Goal: Task Accomplishment & Management: Manage account settings

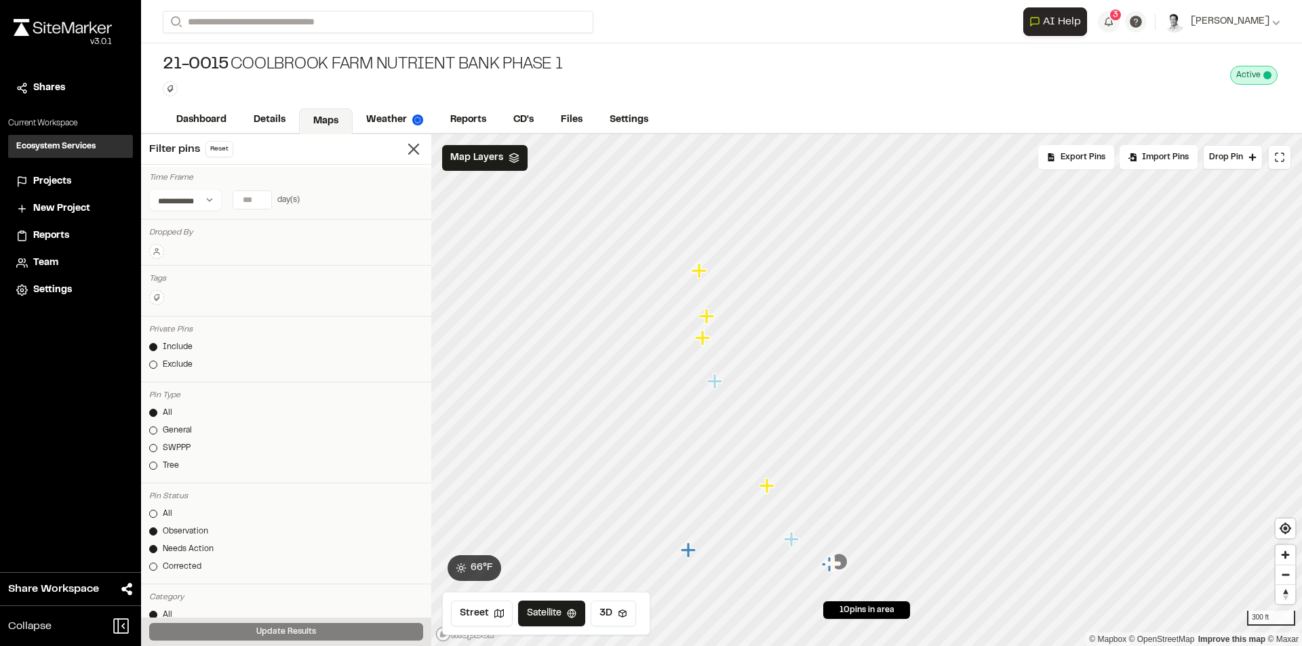
click at [989, 16] on form "Search" at bounding box center [593, 22] width 861 height 22
drag, startPoint x: 1027, startPoint y: 94, endPoint x: 709, endPoint y: 73, distance: 318.9
click at [1026, 94] on div "21-0015 [GEOGRAPHIC_DATA] Nutrient Bank Phase 1 Type Enter or comma to add tag.…" at bounding box center [721, 75] width 1161 height 64
click at [474, 121] on link "Reports" at bounding box center [469, 122] width 64 height 26
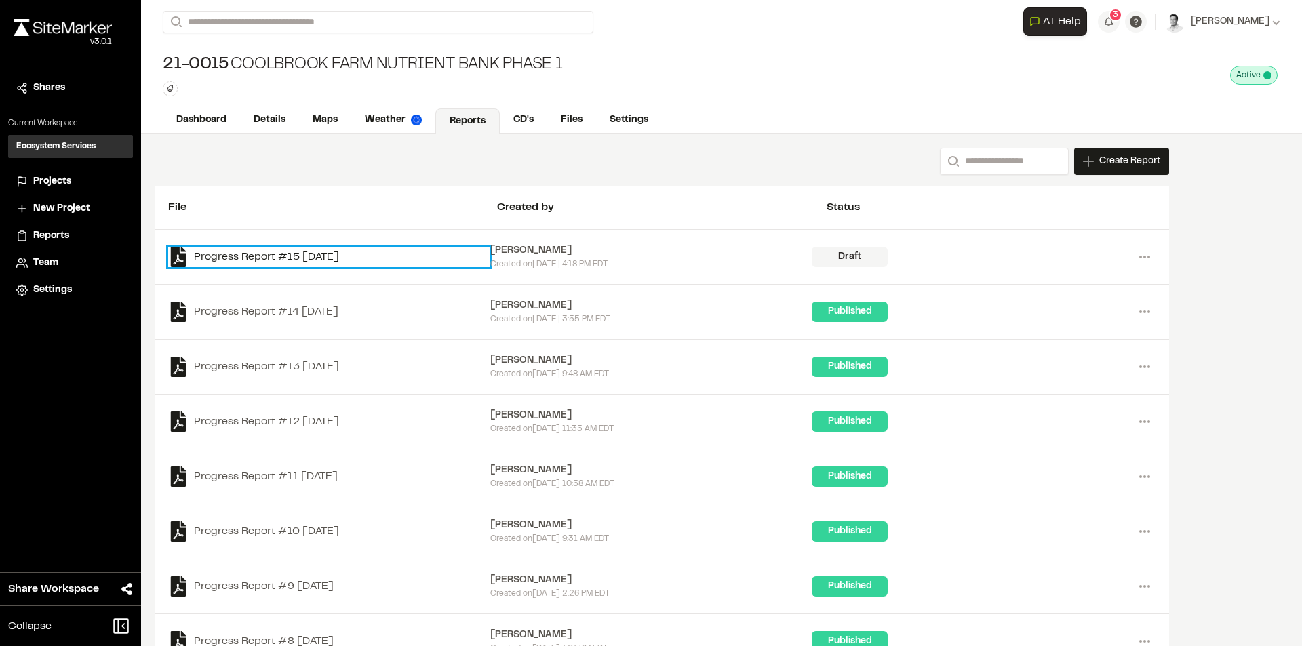
click at [396, 252] on link "Progress Report #15 [DATE]" at bounding box center [329, 257] width 322 height 20
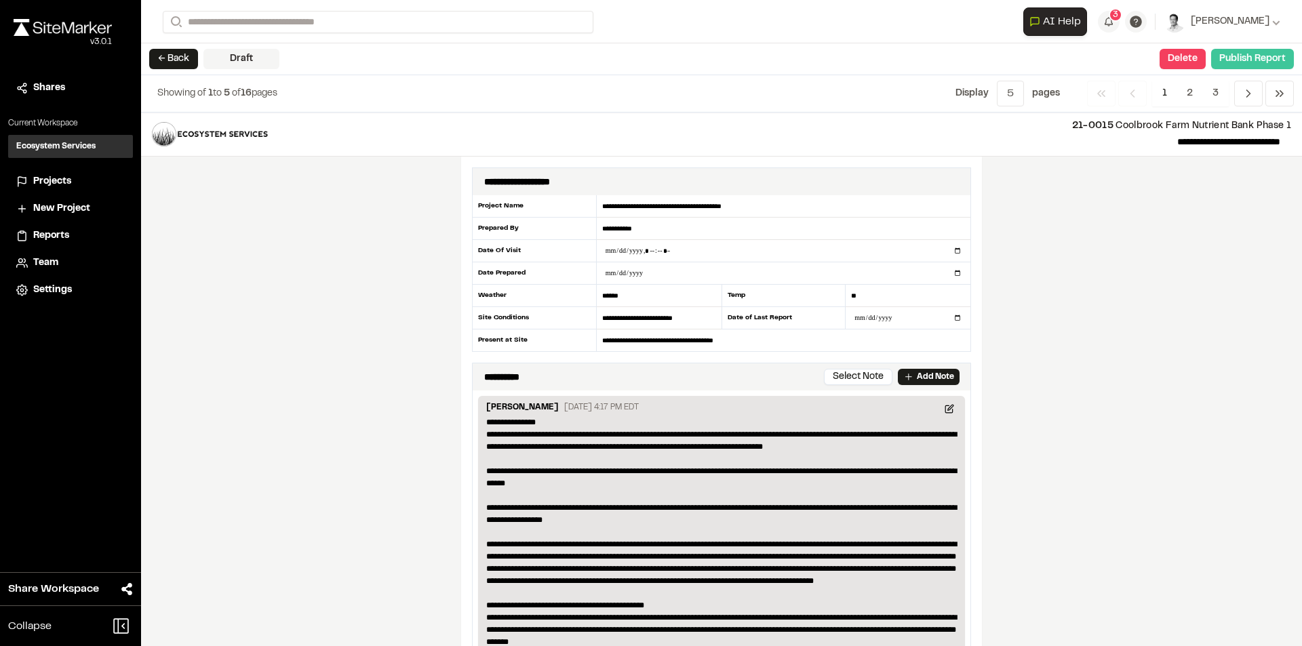
click at [1250, 59] on button "Publish Report" at bounding box center [1253, 59] width 83 height 20
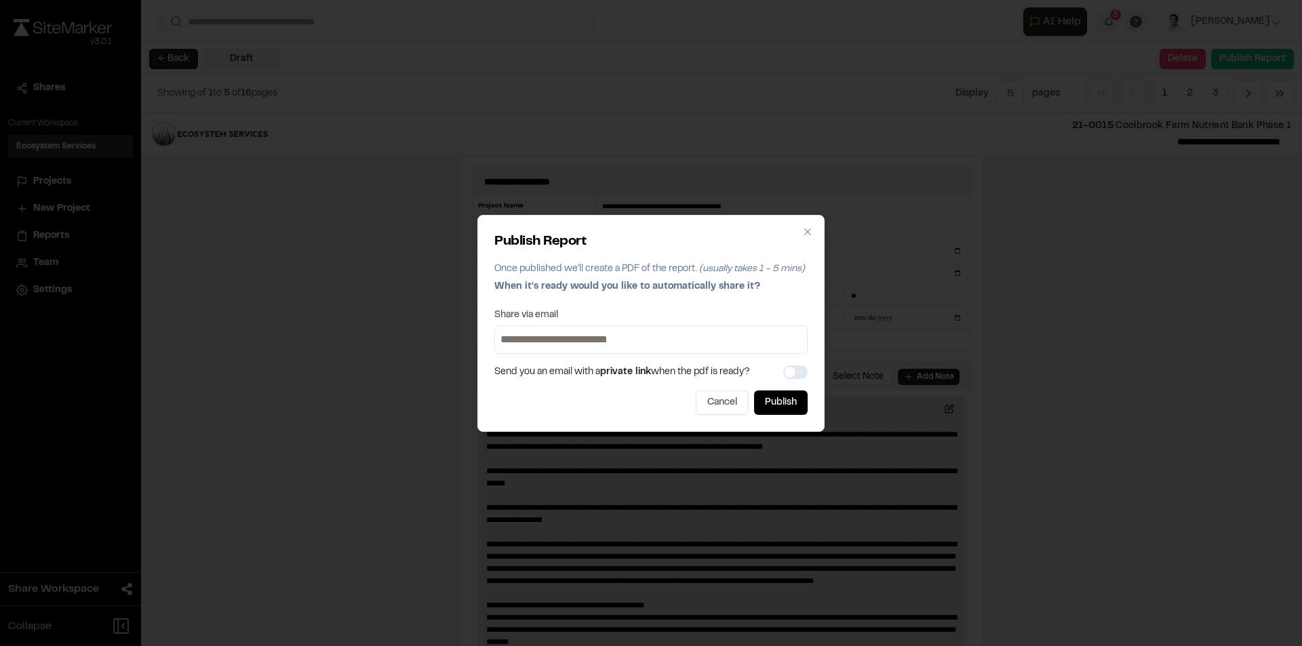
click at [545, 335] on input at bounding box center [651, 340] width 307 height 22
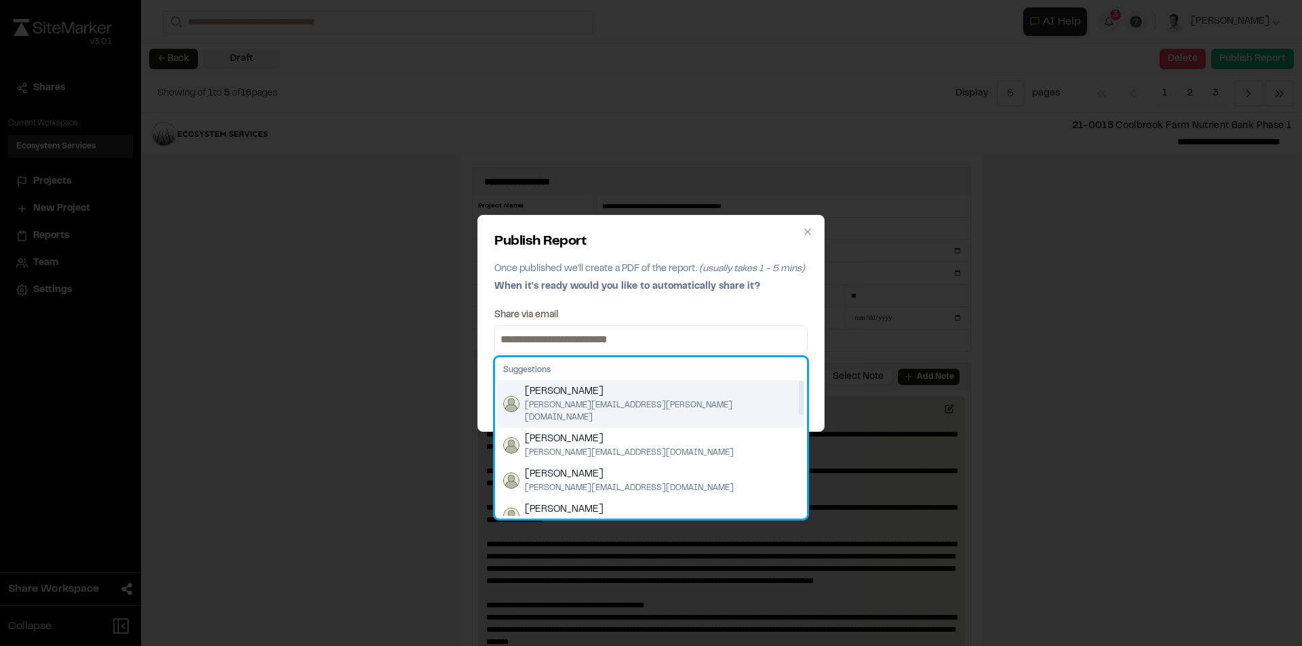
click at [582, 400] on span "[PERSON_NAME][EMAIL_ADDRESS][PERSON_NAME][DOMAIN_NAME]" at bounding box center [662, 412] width 274 height 24
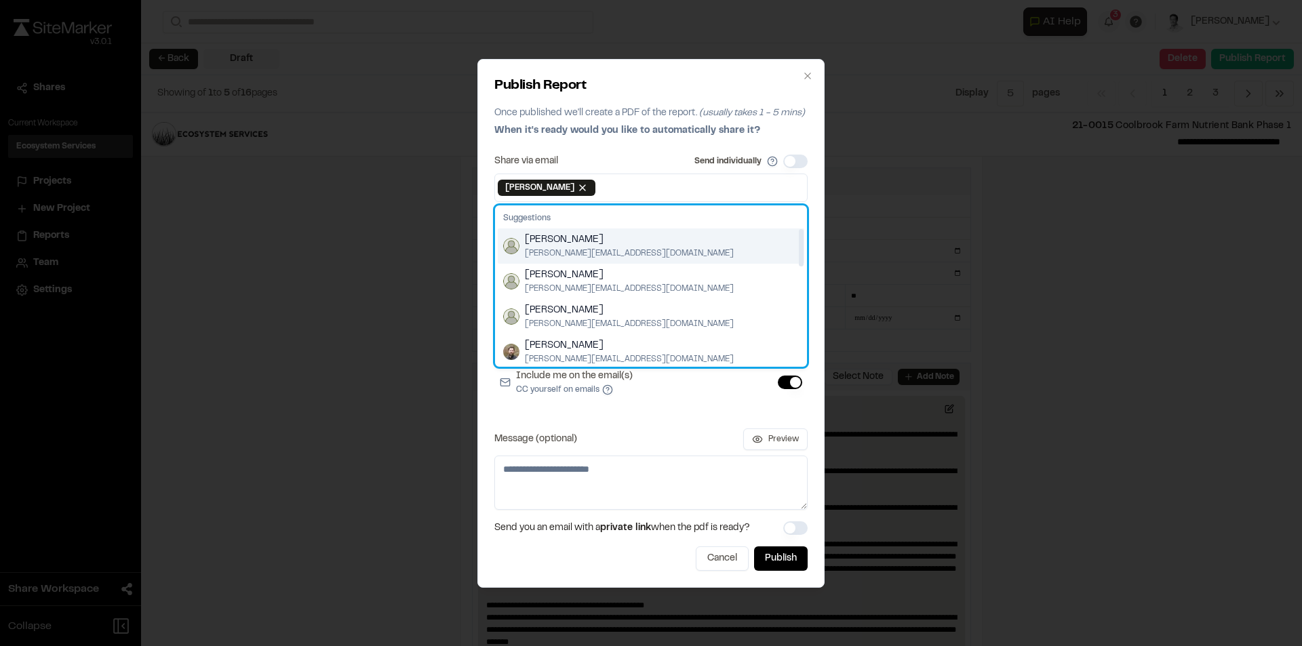
click at [590, 246] on span "[PERSON_NAME]" at bounding box center [629, 240] width 209 height 15
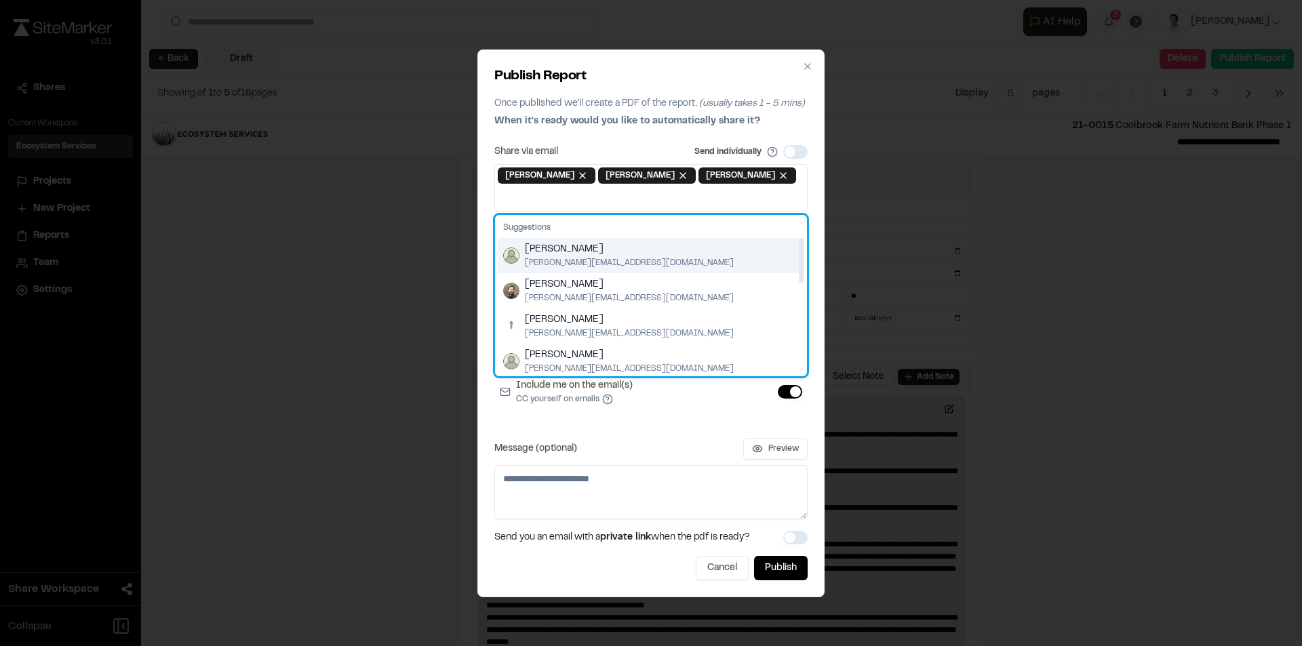
click at [592, 255] on span "[PERSON_NAME]" at bounding box center [629, 249] width 209 height 15
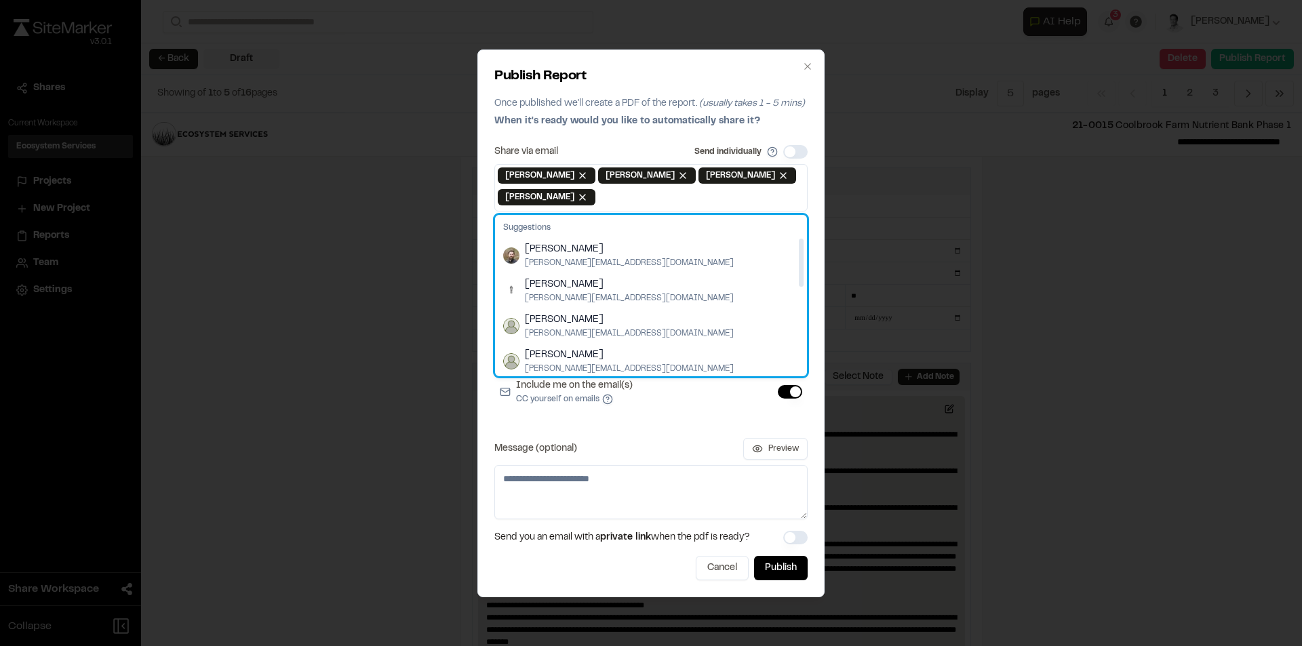
click at [592, 255] on span "[PERSON_NAME]" at bounding box center [629, 249] width 209 height 15
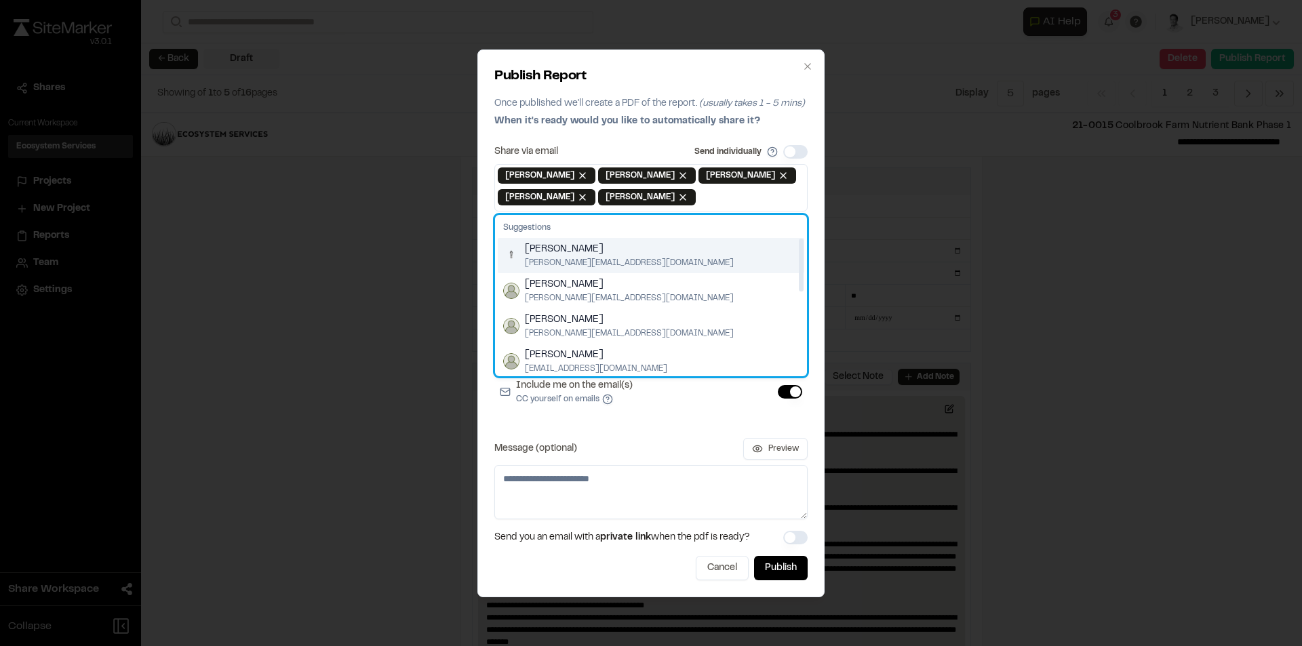
click at [592, 258] on span "[PERSON_NAME][EMAIL_ADDRESS][DOMAIN_NAME]" at bounding box center [629, 263] width 209 height 12
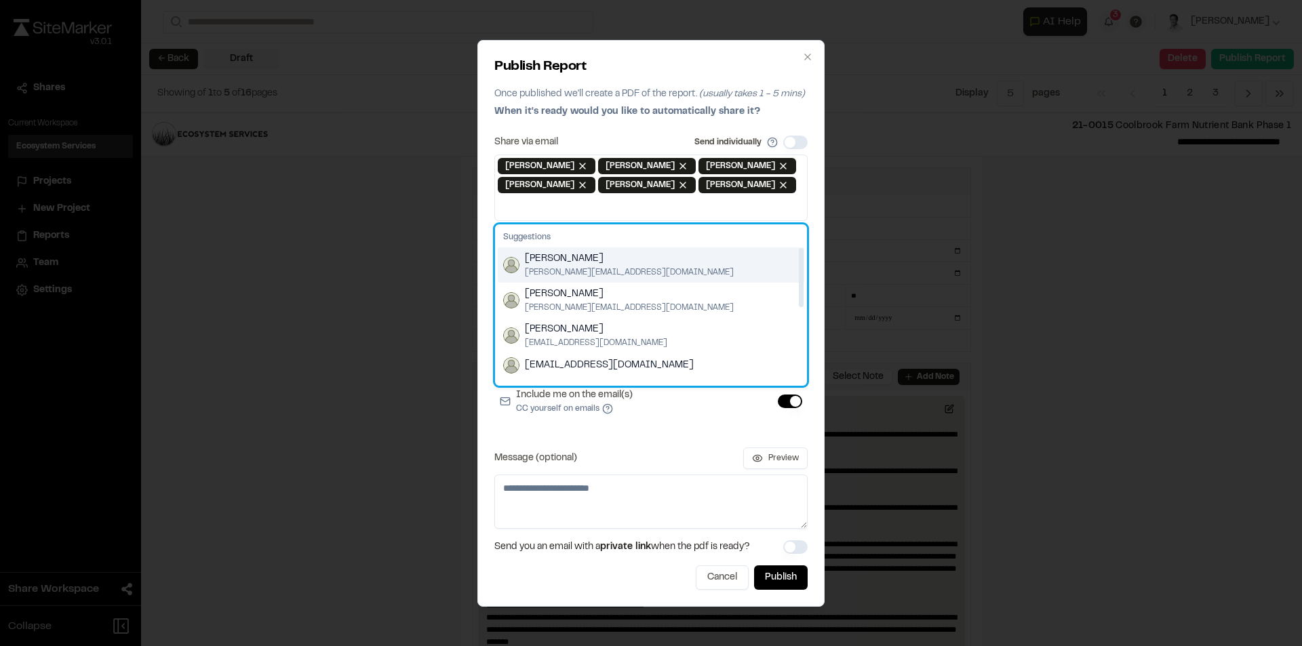
click at [592, 263] on span "[PERSON_NAME]" at bounding box center [629, 259] width 209 height 15
click at [592, 265] on span "[PERSON_NAME]" at bounding box center [629, 259] width 209 height 15
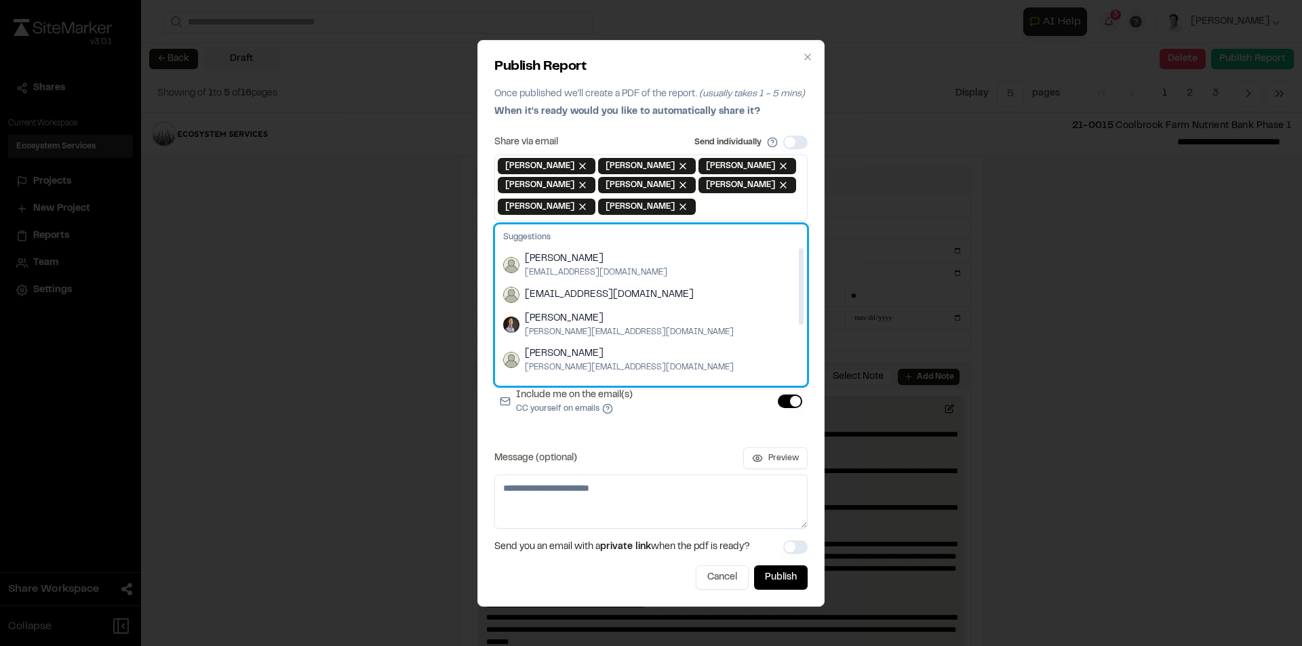
click at [592, 265] on span "[PERSON_NAME]" at bounding box center [596, 259] width 142 height 15
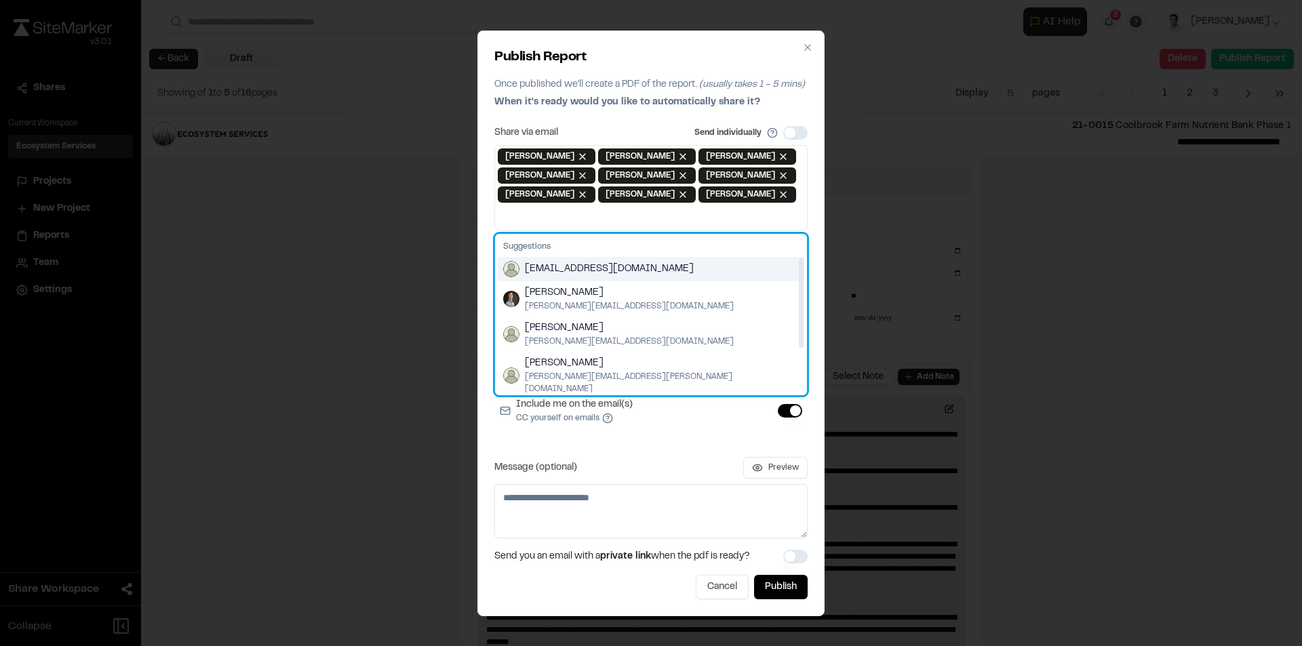
click at [597, 265] on span "[EMAIL_ADDRESS][DOMAIN_NAME]" at bounding box center [609, 269] width 169 height 15
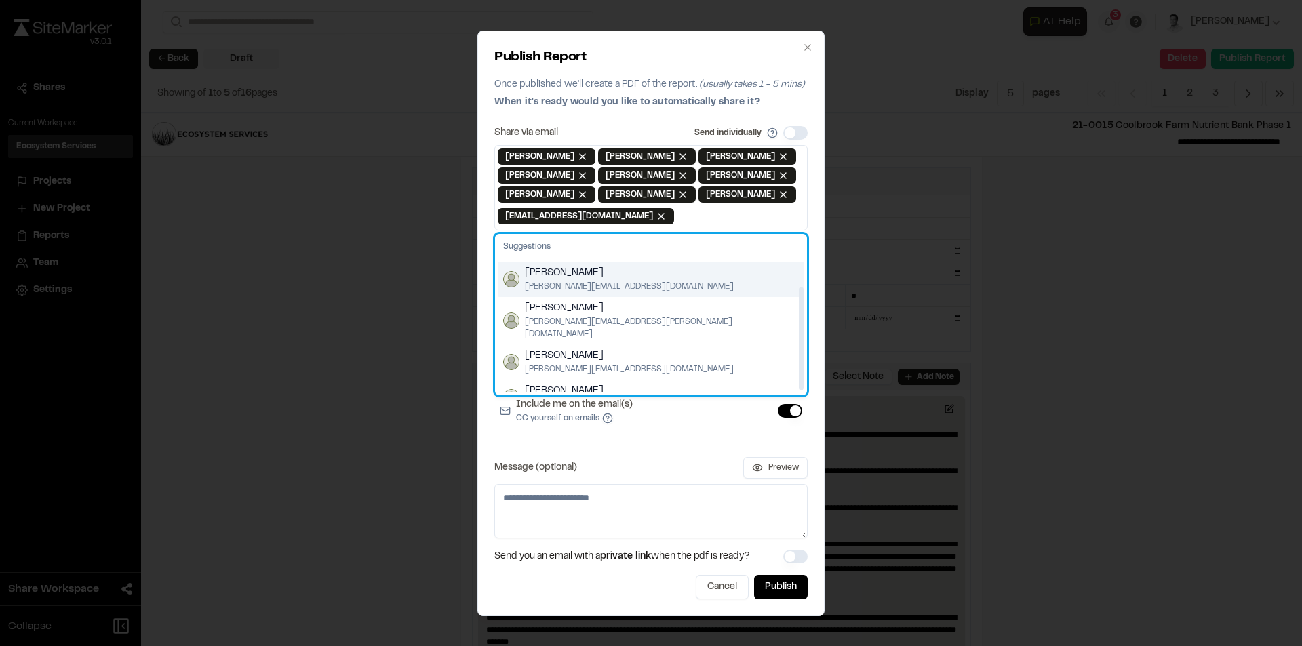
scroll to position [41, 0]
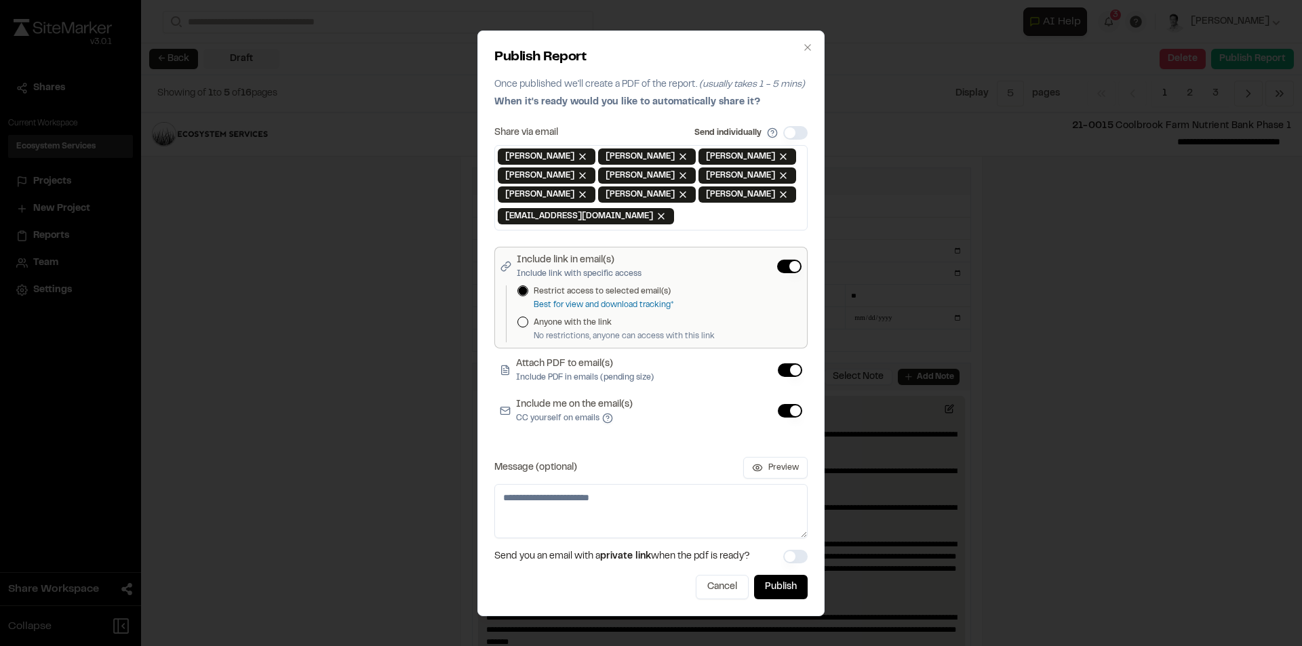
click at [626, 434] on div "Include link in email(s) Include link with specific access Restrict access to s…" at bounding box center [651, 344] width 313 height 194
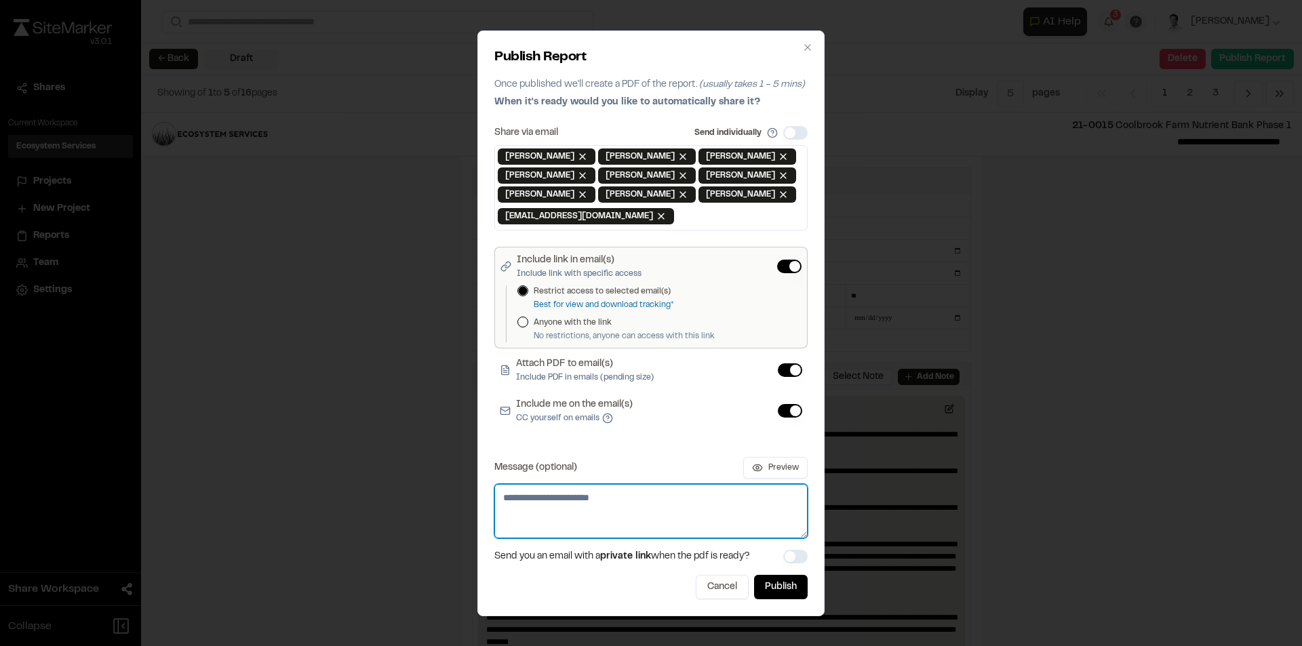
click at [587, 502] on textarea "Message (optional)" at bounding box center [651, 511] width 313 height 54
click at [626, 509] on textarea "**********" at bounding box center [651, 511] width 313 height 54
click at [564, 519] on textarea "**********" at bounding box center [651, 511] width 313 height 54
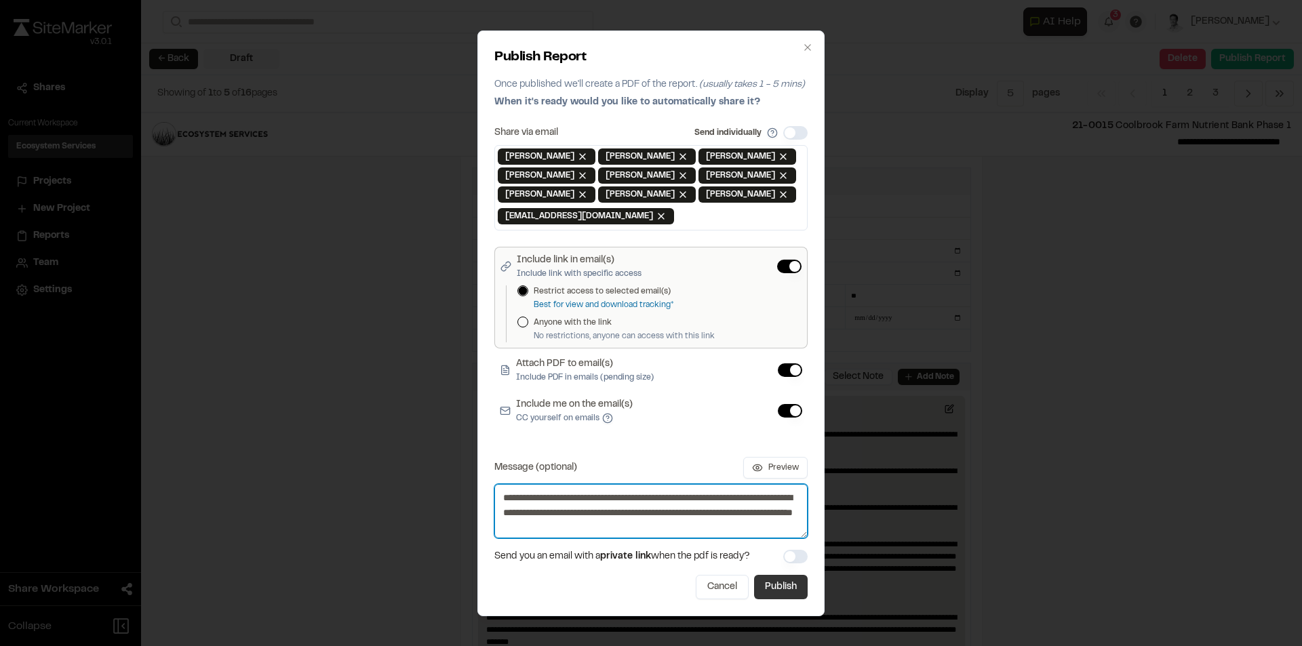
type textarea "**********"
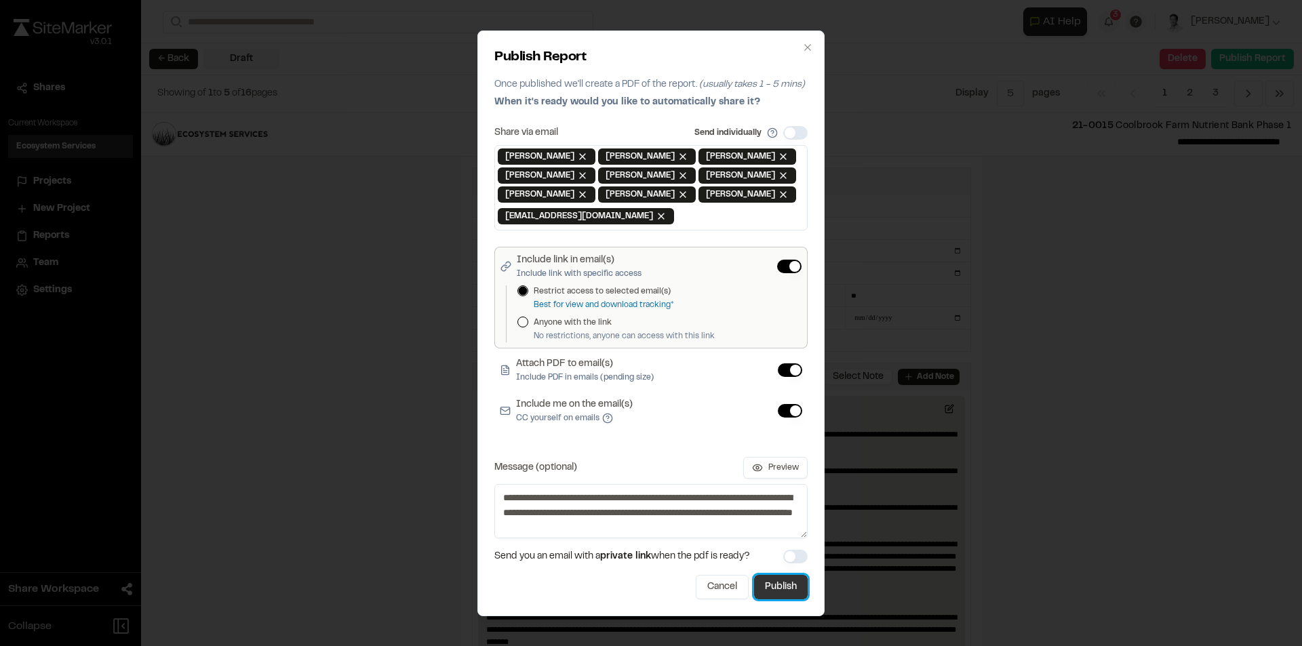
click at [781, 588] on button "Publish" at bounding box center [781, 587] width 54 height 24
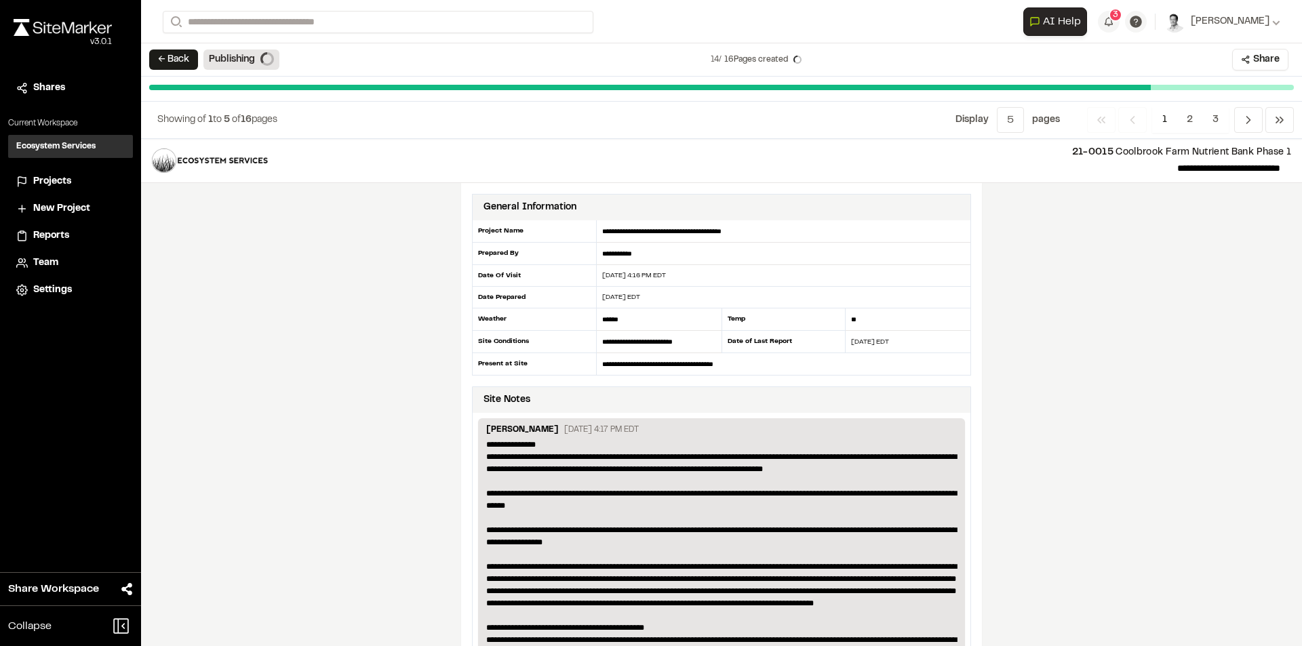
click at [1117, 252] on div "**********" at bounding box center [721, 392] width 1161 height 507
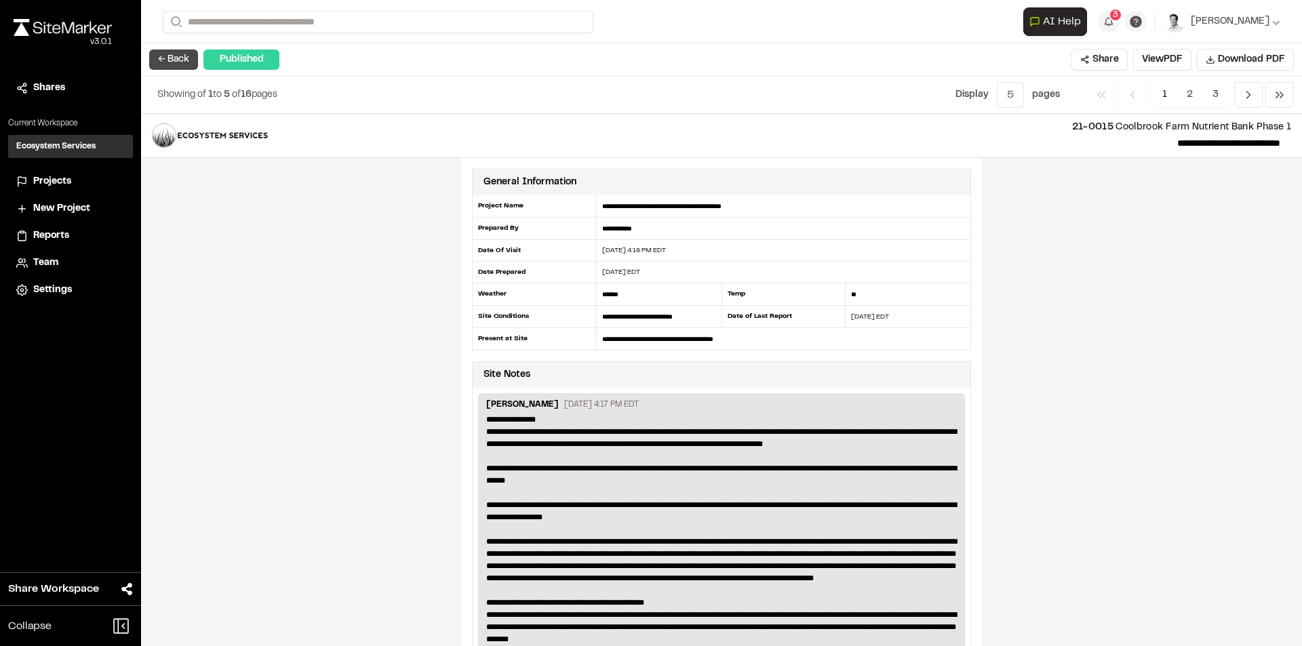
click at [182, 62] on button "← Back" at bounding box center [173, 60] width 49 height 20
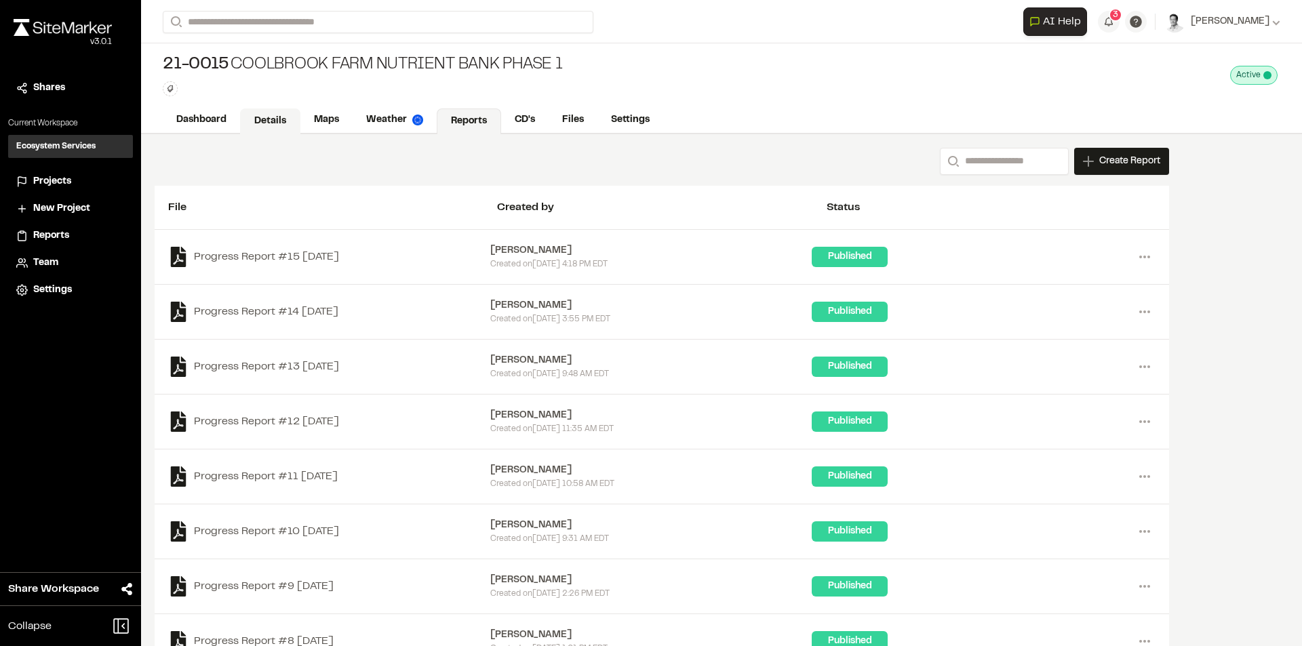
click at [263, 122] on link "Details" at bounding box center [270, 122] width 60 height 26
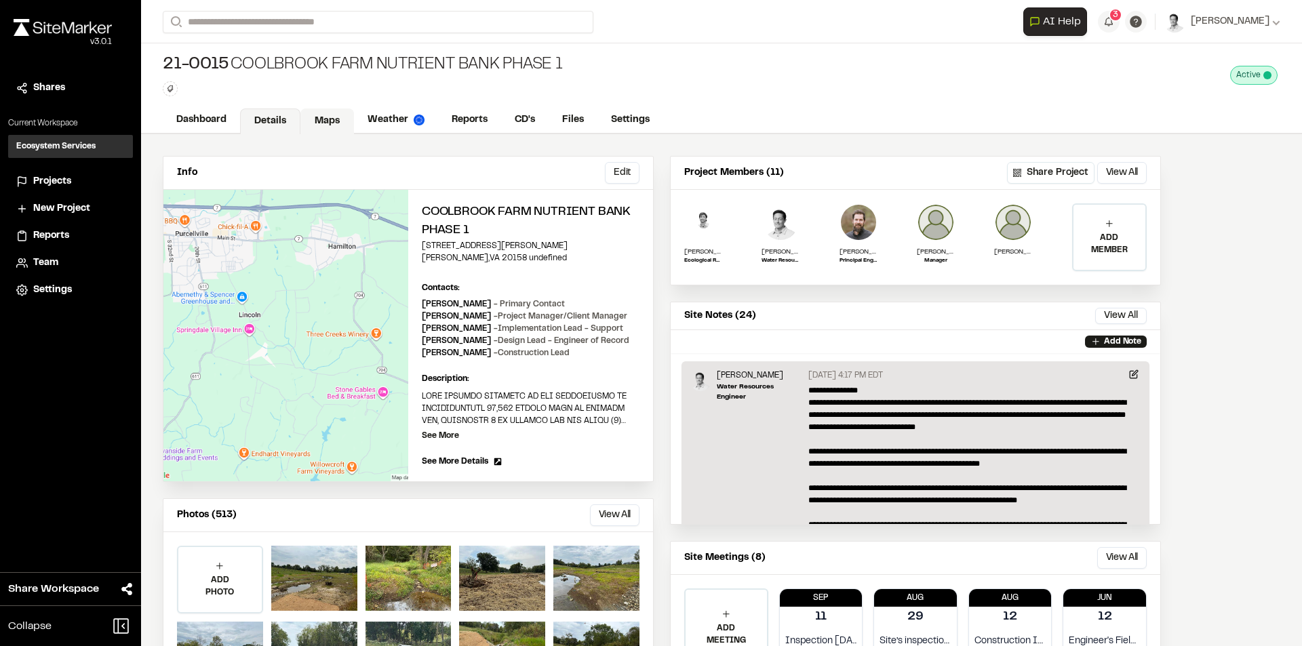
click at [330, 118] on link "Maps" at bounding box center [328, 122] width 54 height 26
